Goal: Transaction & Acquisition: Purchase product/service

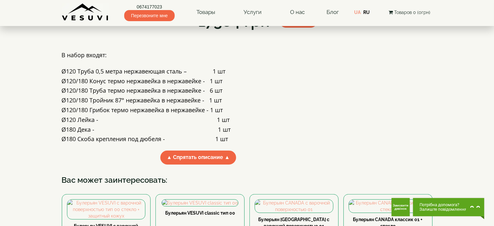
scroll to position [130, 0]
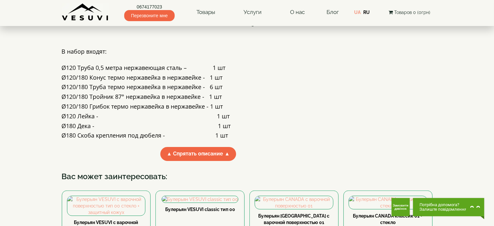
click at [293, 81] on h4 "Ø120/180 Конус термо нержавейка в нержавейке - 1 шт" at bounding box center [198, 78] width 273 height 7
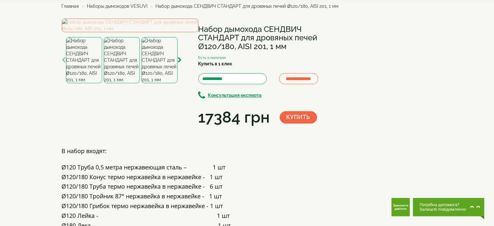
scroll to position [33, 0]
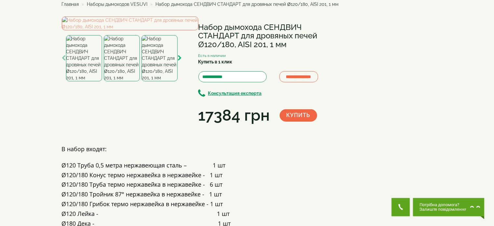
click at [180, 61] on icon "button" at bounding box center [180, 58] width 4 height 6
click at [97, 81] on img at bounding box center [84, 58] width 36 height 46
click at [121, 81] on img at bounding box center [122, 58] width 36 height 46
click at [149, 81] on img at bounding box center [160, 58] width 36 height 46
click at [180, 61] on icon "button" at bounding box center [180, 58] width 4 height 6
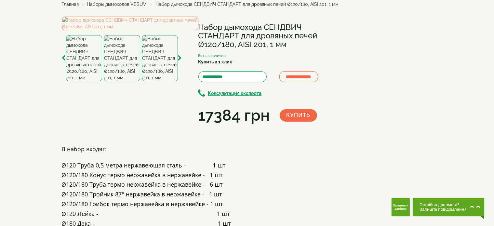
click at [163, 81] on img at bounding box center [160, 58] width 36 height 46
click at [180, 61] on icon "button" at bounding box center [180, 58] width 4 height 6
click at [162, 81] on img at bounding box center [160, 58] width 36 height 46
click at [180, 61] on icon "button" at bounding box center [180, 58] width 4 height 6
click at [160, 81] on img at bounding box center [160, 58] width 36 height 46
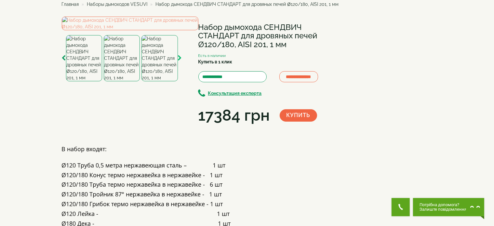
click at [182, 61] on icon "button" at bounding box center [180, 58] width 4 height 6
click at [162, 81] on img at bounding box center [160, 58] width 36 height 46
click at [180, 61] on icon "button" at bounding box center [180, 58] width 4 height 6
click at [157, 81] on img at bounding box center [160, 58] width 36 height 46
click at [180, 61] on icon "button" at bounding box center [180, 58] width 4 height 6
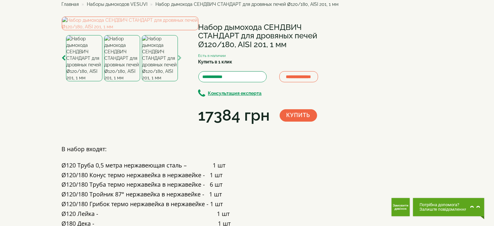
click at [180, 61] on icon "button" at bounding box center [180, 58] width 4 height 6
